Goal: Contribute content: Add original content to the website for others to see

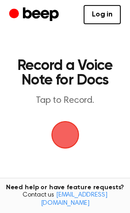
click at [65, 135] on span "button" at bounding box center [64, 134] width 39 height 39
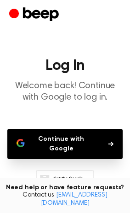
click at [75, 140] on button "Continue with Google" at bounding box center [64, 144] width 115 height 30
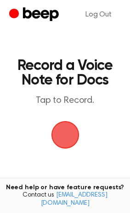
click at [62, 138] on span "button" at bounding box center [64, 135] width 50 height 50
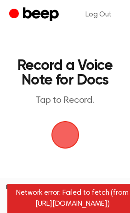
click at [60, 142] on span "button" at bounding box center [64, 134] width 51 height 51
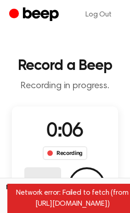
click at [45, 177] on button "Delete" at bounding box center [42, 186] width 37 height 37
